Goal: Navigation & Orientation: Find specific page/section

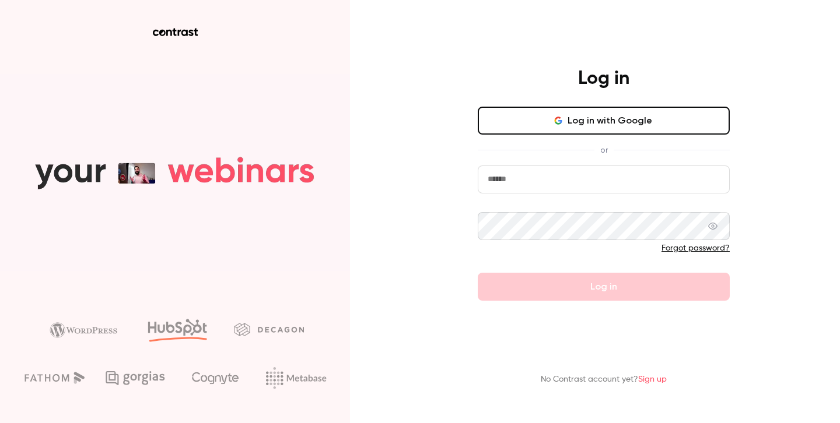
type input "**********"
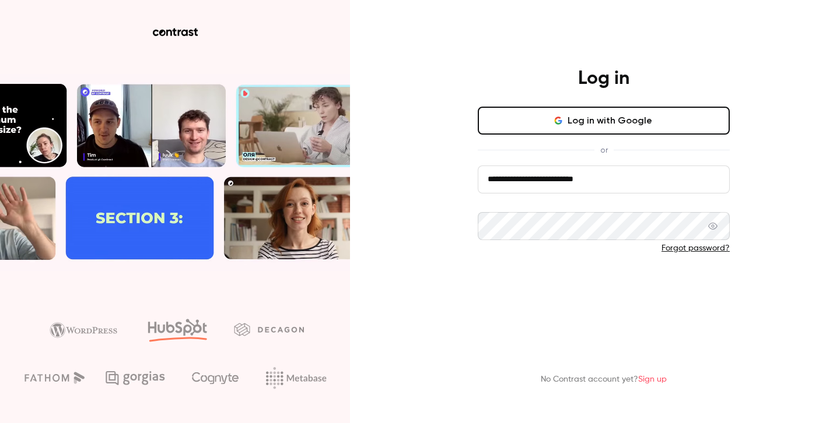
click at [505, 278] on button "Log in" at bounding box center [604, 287] width 252 height 28
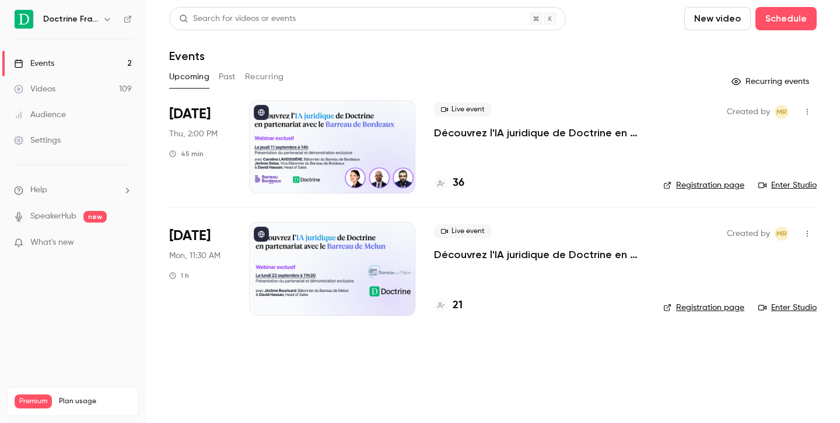
click at [108, 20] on icon "button" at bounding box center [107, 19] width 9 height 9
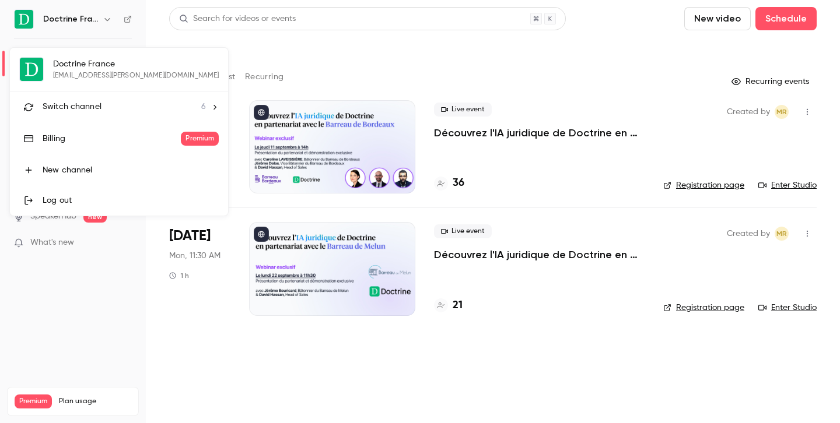
click at [104, 103] on div "Switch channel 6" at bounding box center [124, 107] width 163 height 12
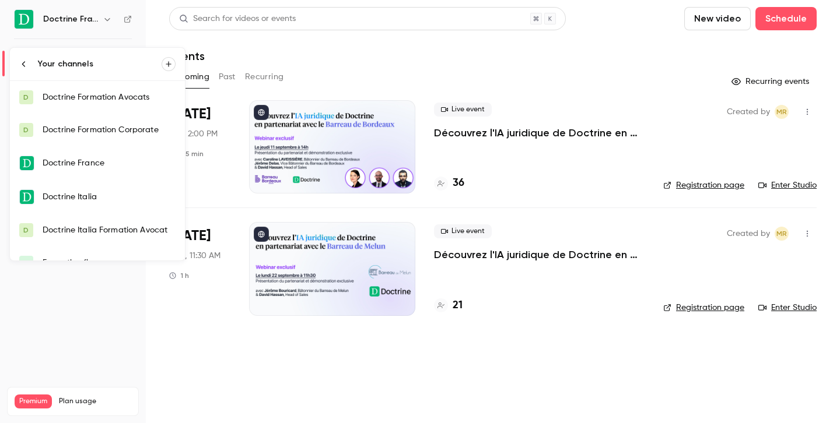
click at [129, 126] on div "Doctrine Formation Corporate" at bounding box center [109, 130] width 133 height 12
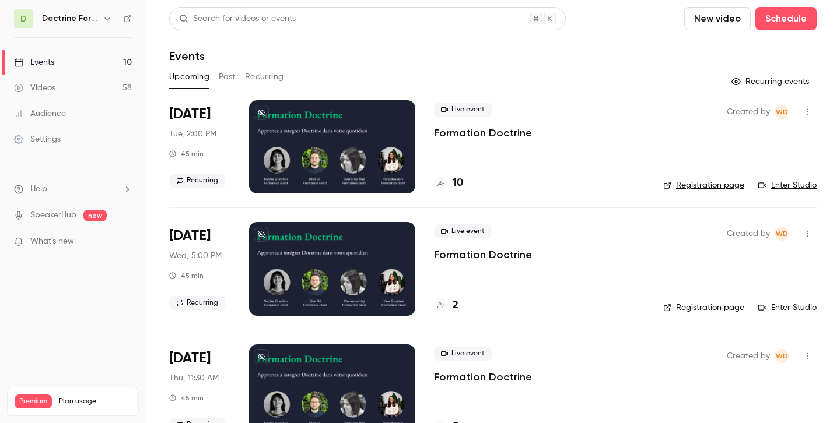
click at [793, 185] on link "Enter Studio" at bounding box center [787, 186] width 58 height 12
